Goal: Check status: Check status

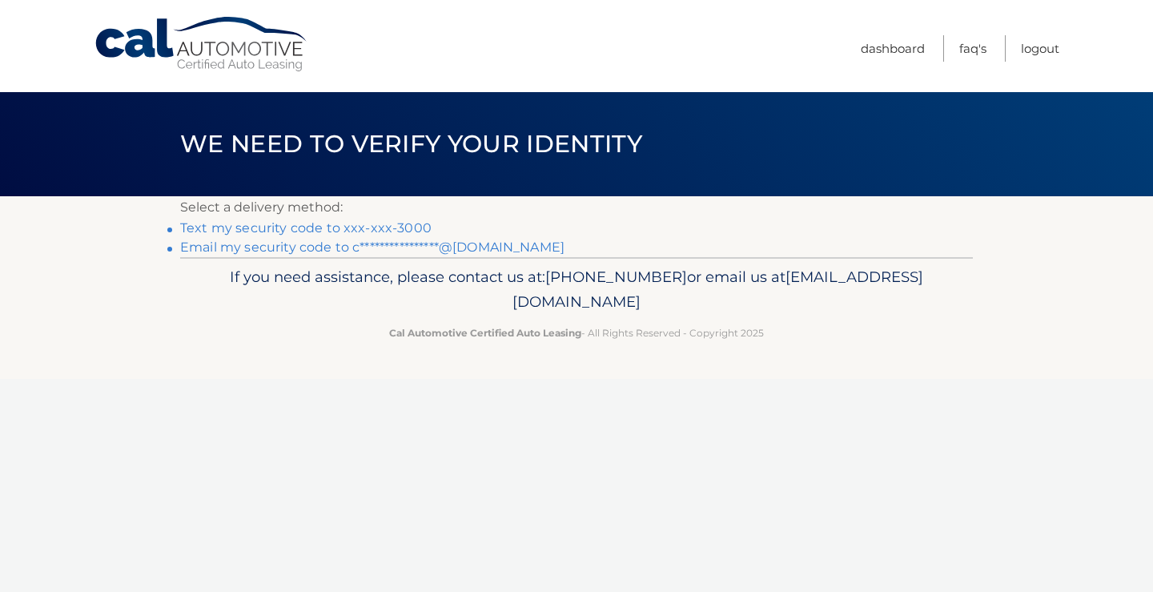
click at [395, 225] on link "Text my security code to xxx-xxx-3000" at bounding box center [305, 227] width 251 height 15
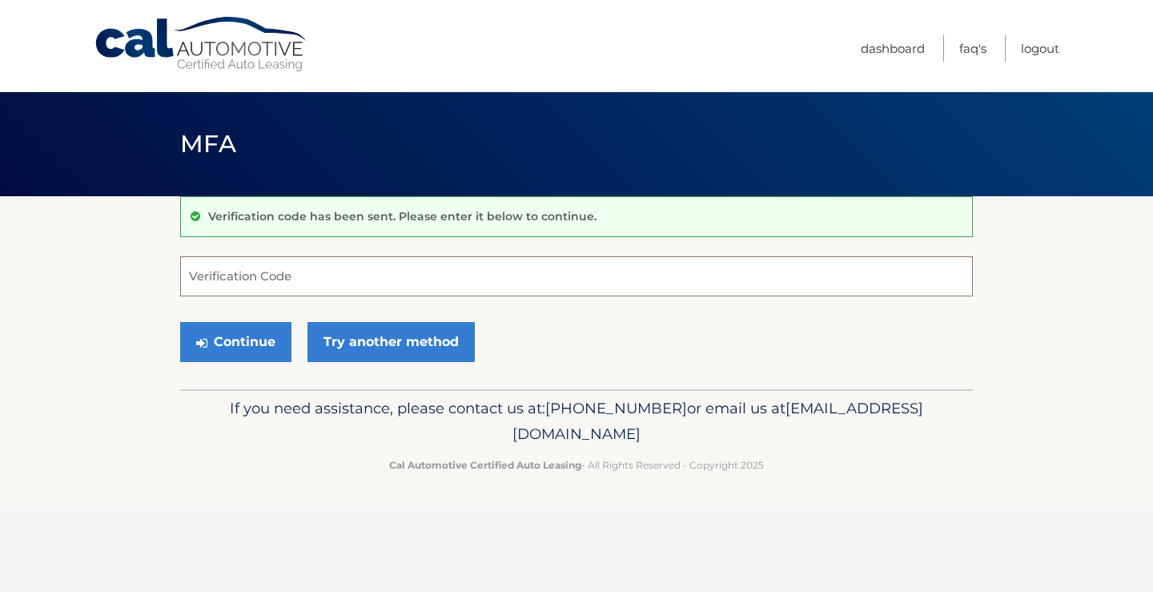
click at [303, 275] on input "Verification Code" at bounding box center [576, 276] width 793 height 40
type input "007165"
click at [216, 346] on button "Continue" at bounding box center [235, 342] width 111 height 40
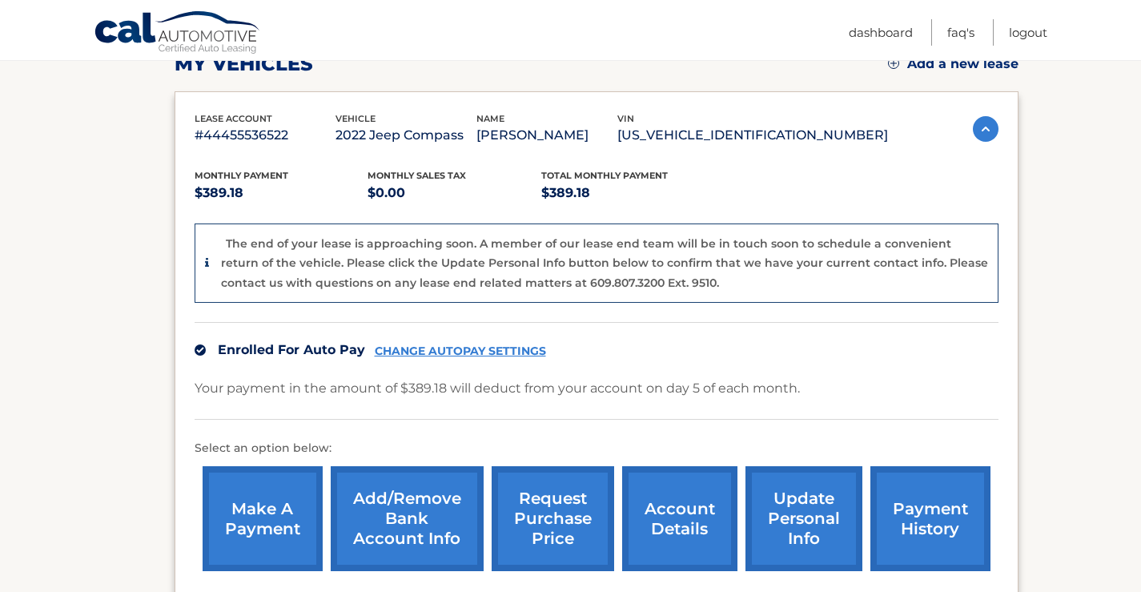
scroll to position [417, 0]
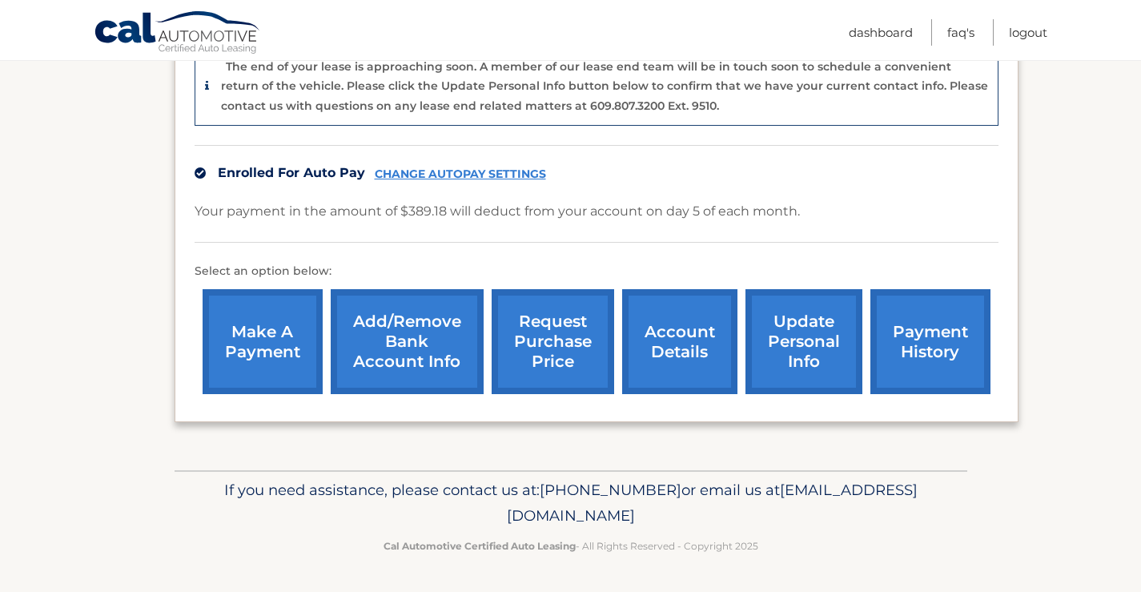
click at [961, 324] on link "payment history" at bounding box center [930, 341] width 120 height 105
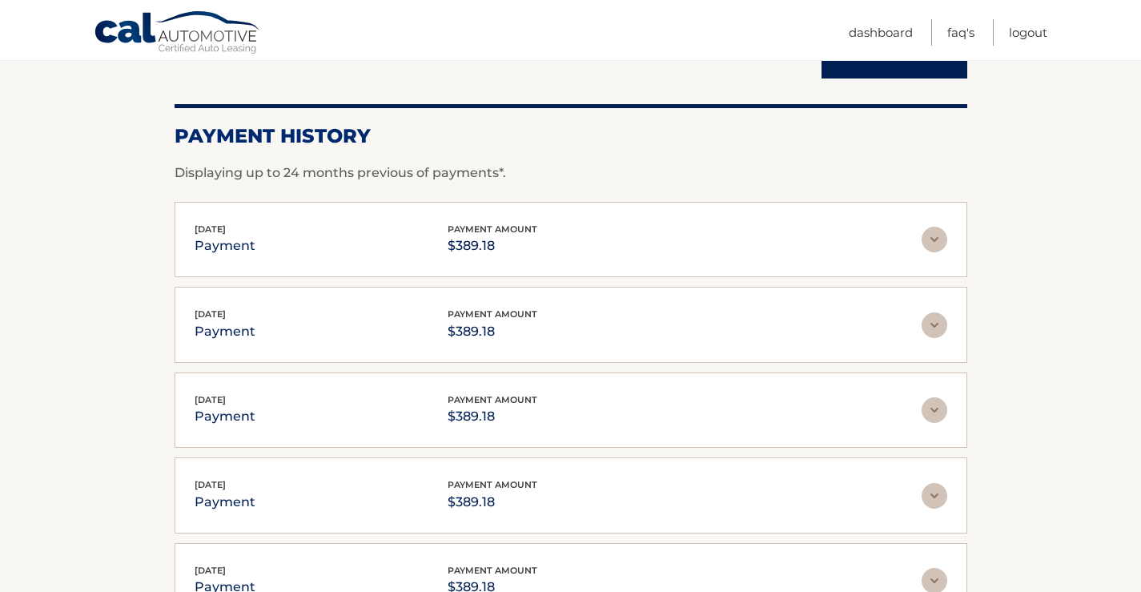
scroll to position [140, 0]
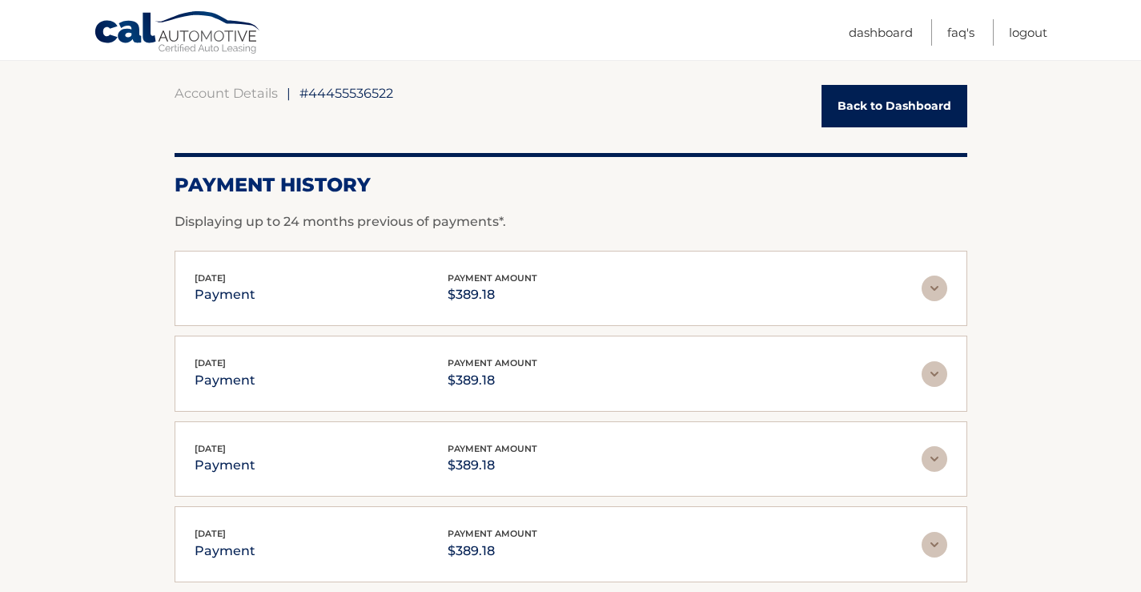
click at [355, 295] on div "Oct 06, 2025 payment payment amount $389.18" at bounding box center [558, 289] width 727 height 36
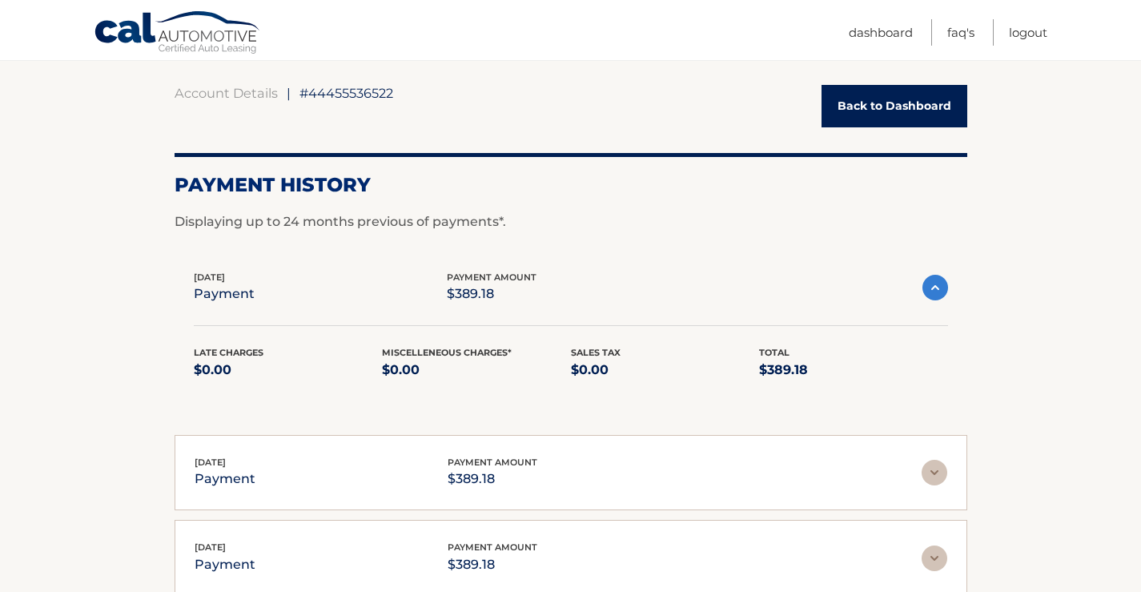
click at [355, 293] on div "Oct 06, 2025 payment payment amount $389.18" at bounding box center [558, 288] width 728 height 36
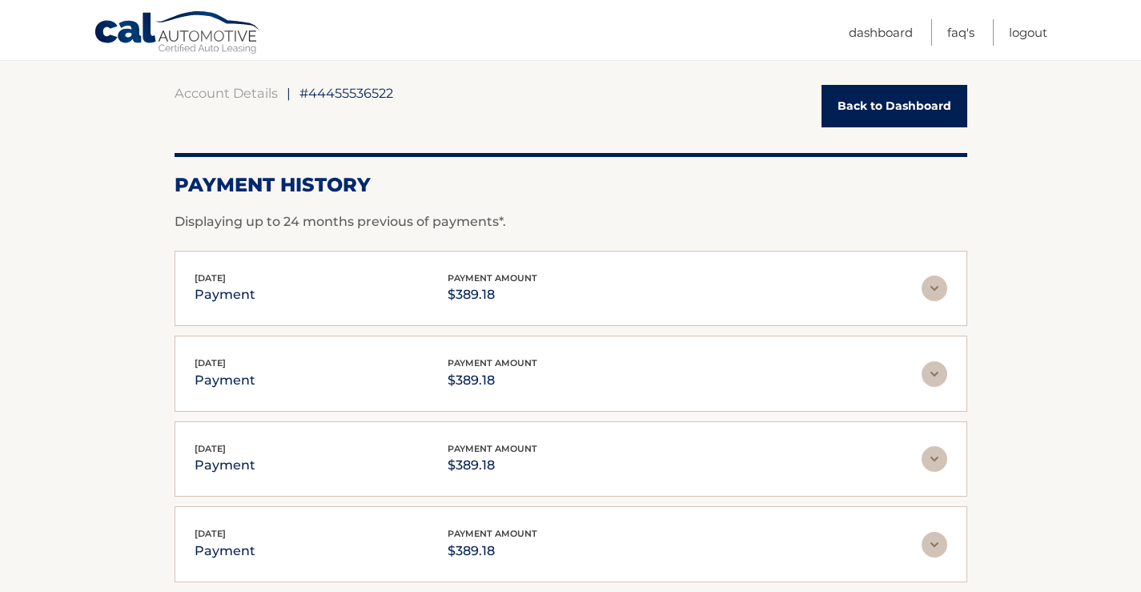
click at [929, 107] on link "Back to Dashboard" at bounding box center [894, 106] width 146 height 42
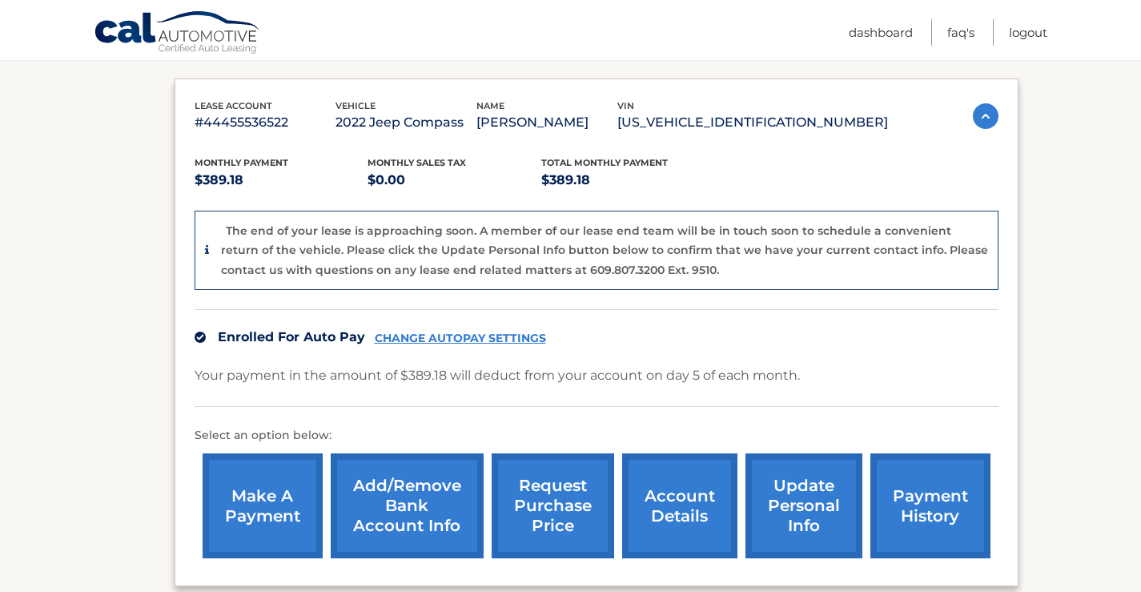
scroll to position [160, 0]
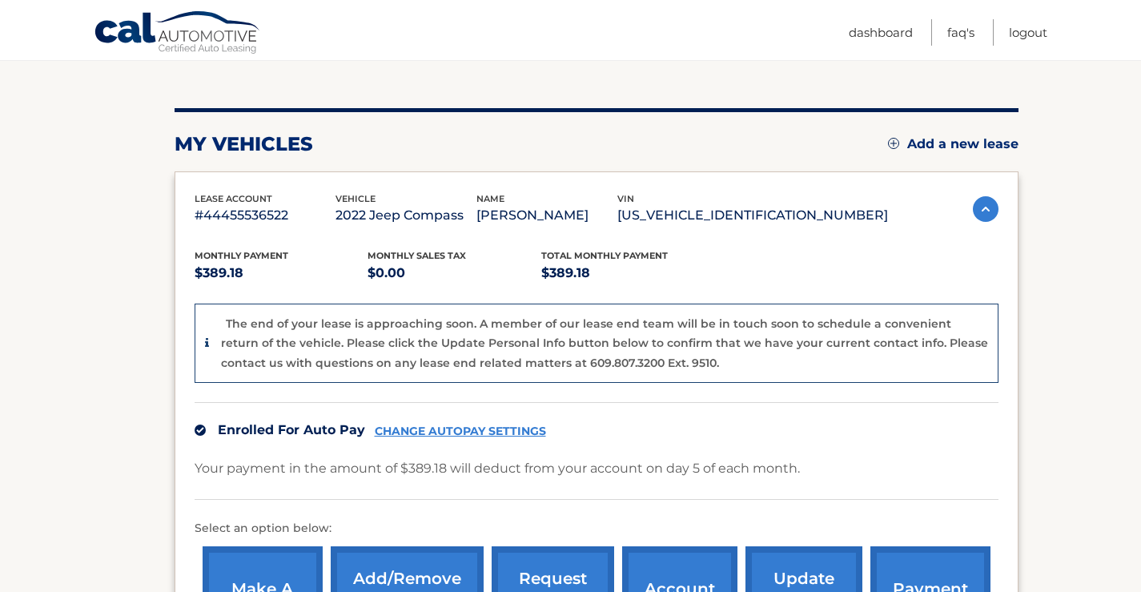
click at [761, 205] on p "[US_VEHICLE_IDENTIFICATION_NUMBER]" at bounding box center [752, 215] width 271 height 22
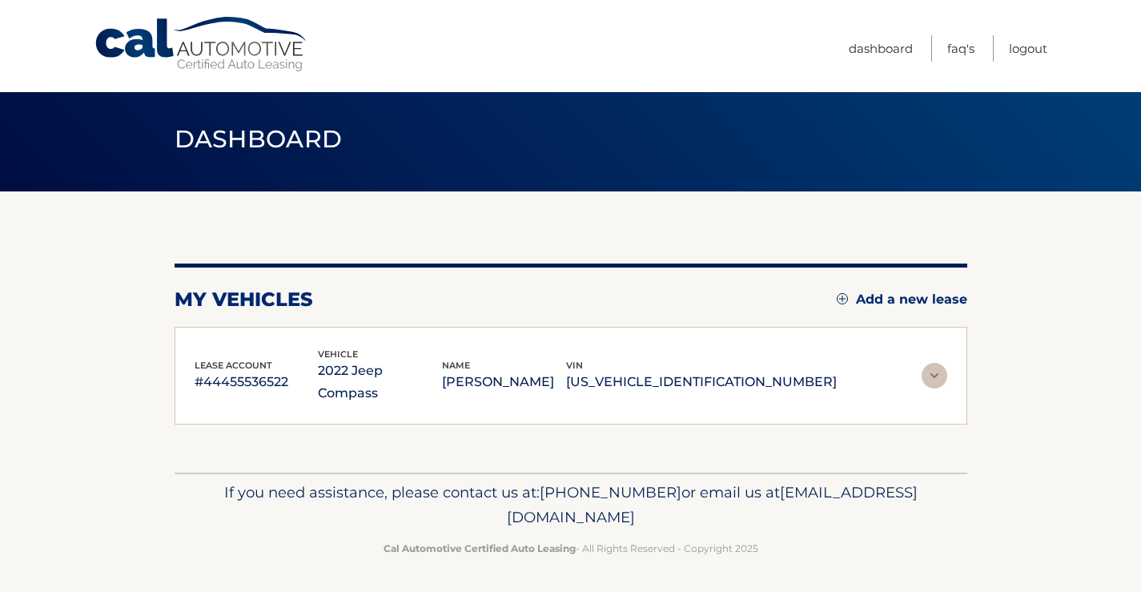
scroll to position [0, 0]
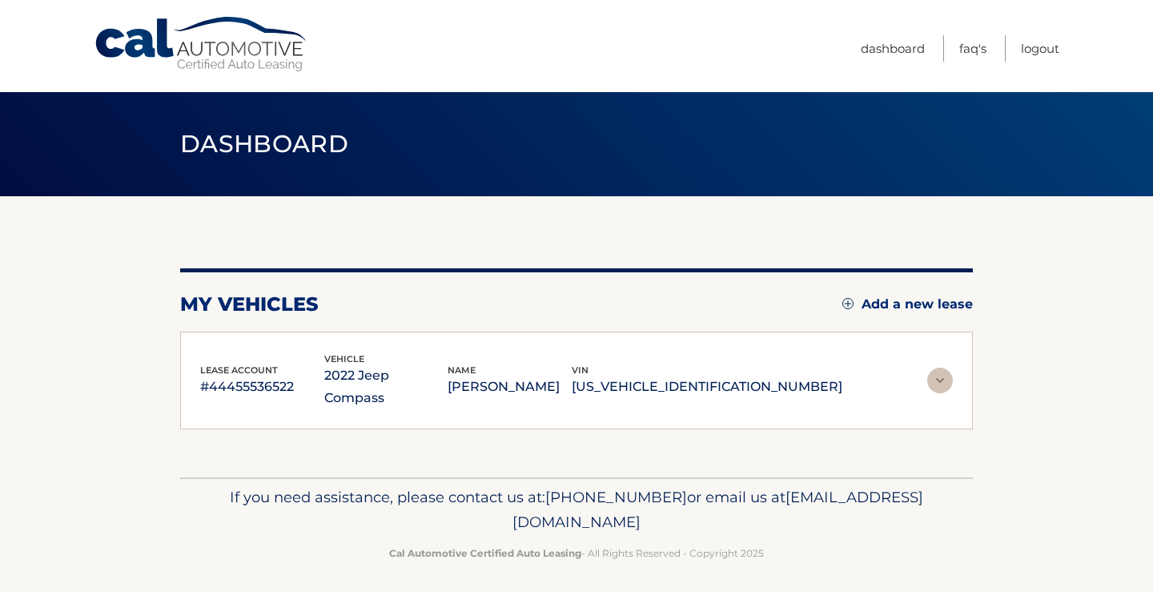
click at [937, 367] on img at bounding box center [940, 380] width 26 height 26
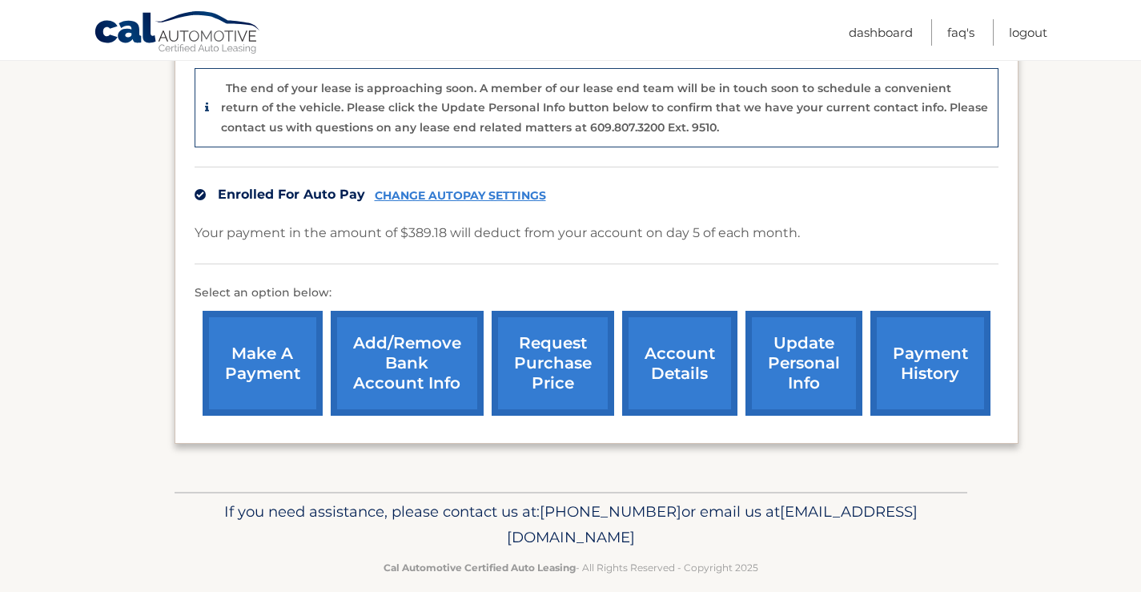
scroll to position [400, 0]
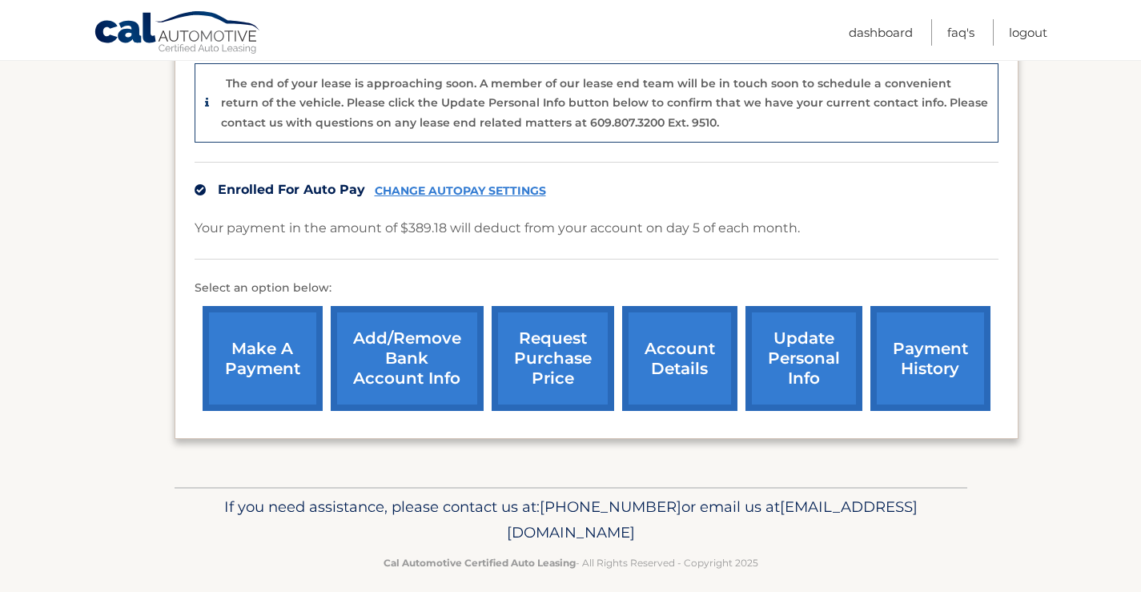
click at [686, 350] on link "account details" at bounding box center [679, 358] width 115 height 105
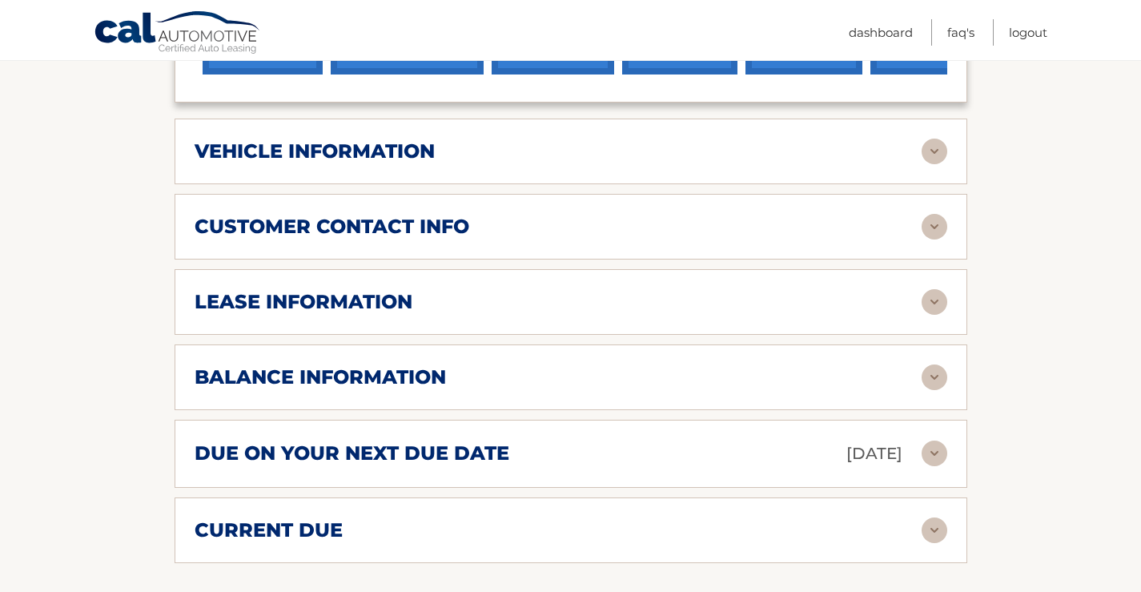
scroll to position [720, 0]
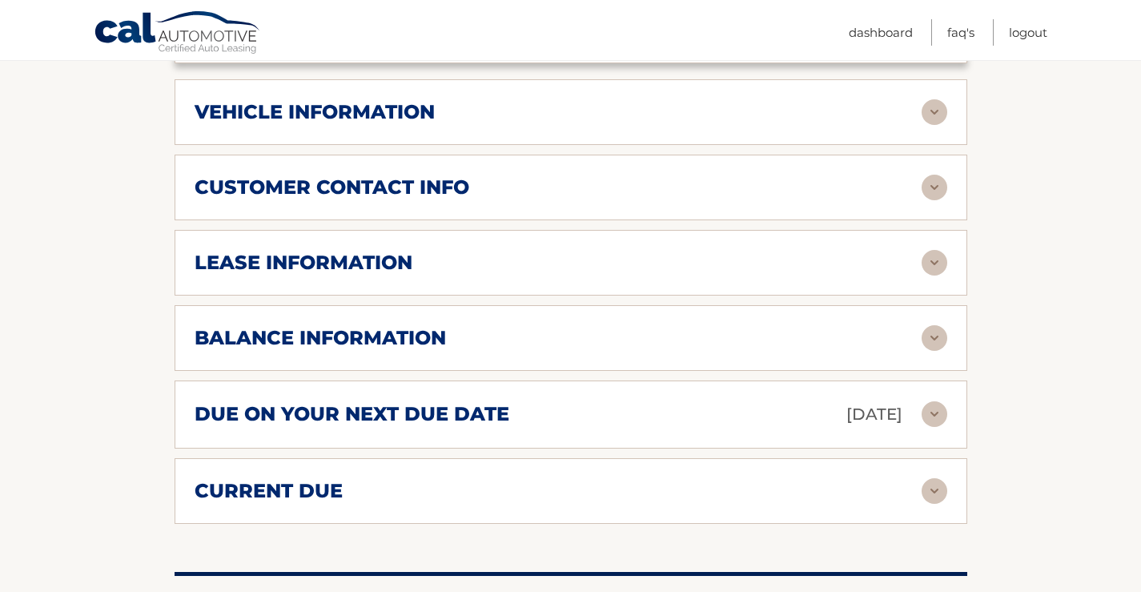
click at [434, 251] on div "lease information" at bounding box center [558, 263] width 727 height 24
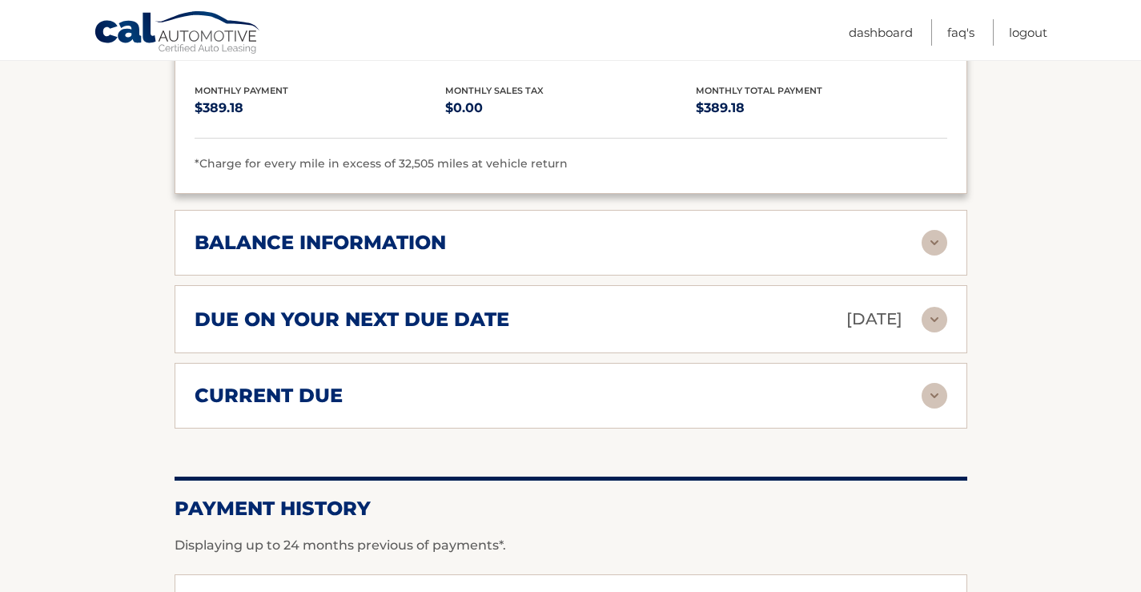
scroll to position [1121, 0]
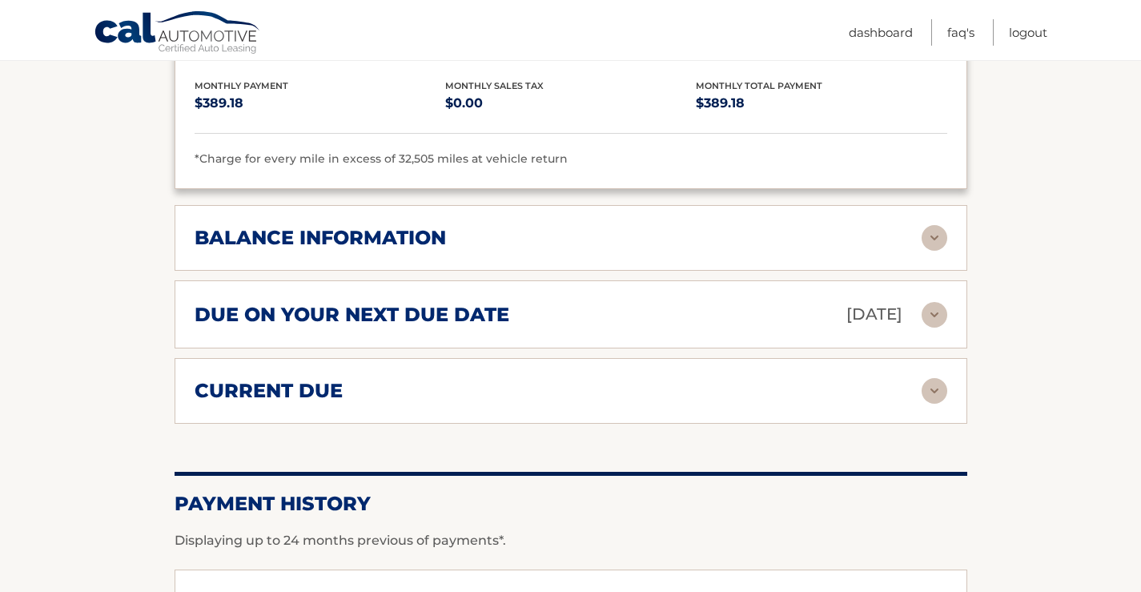
click at [489, 226] on div "balance information" at bounding box center [558, 238] width 727 height 24
